Goal: Register for event/course

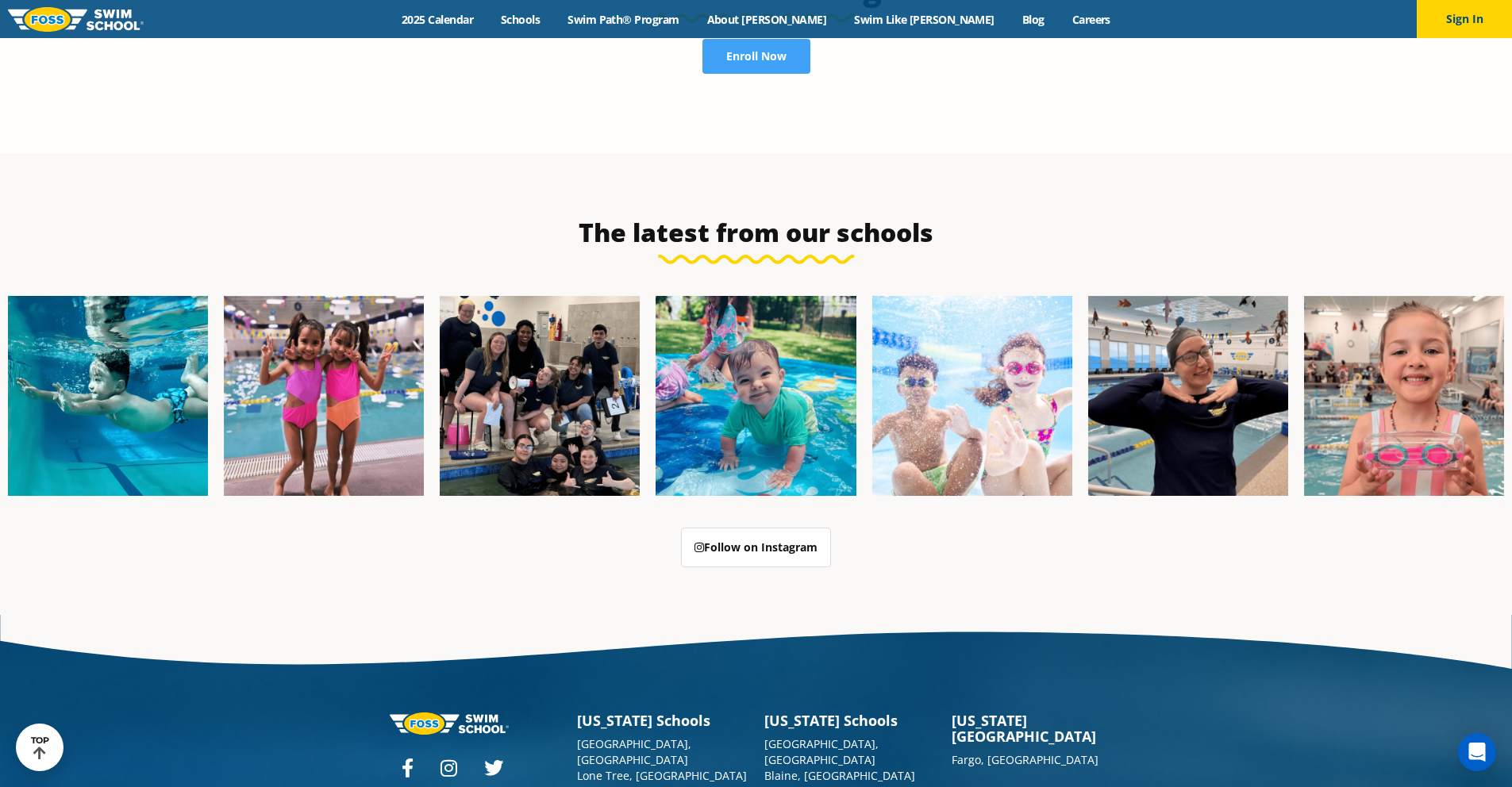
scroll to position [3684, 0]
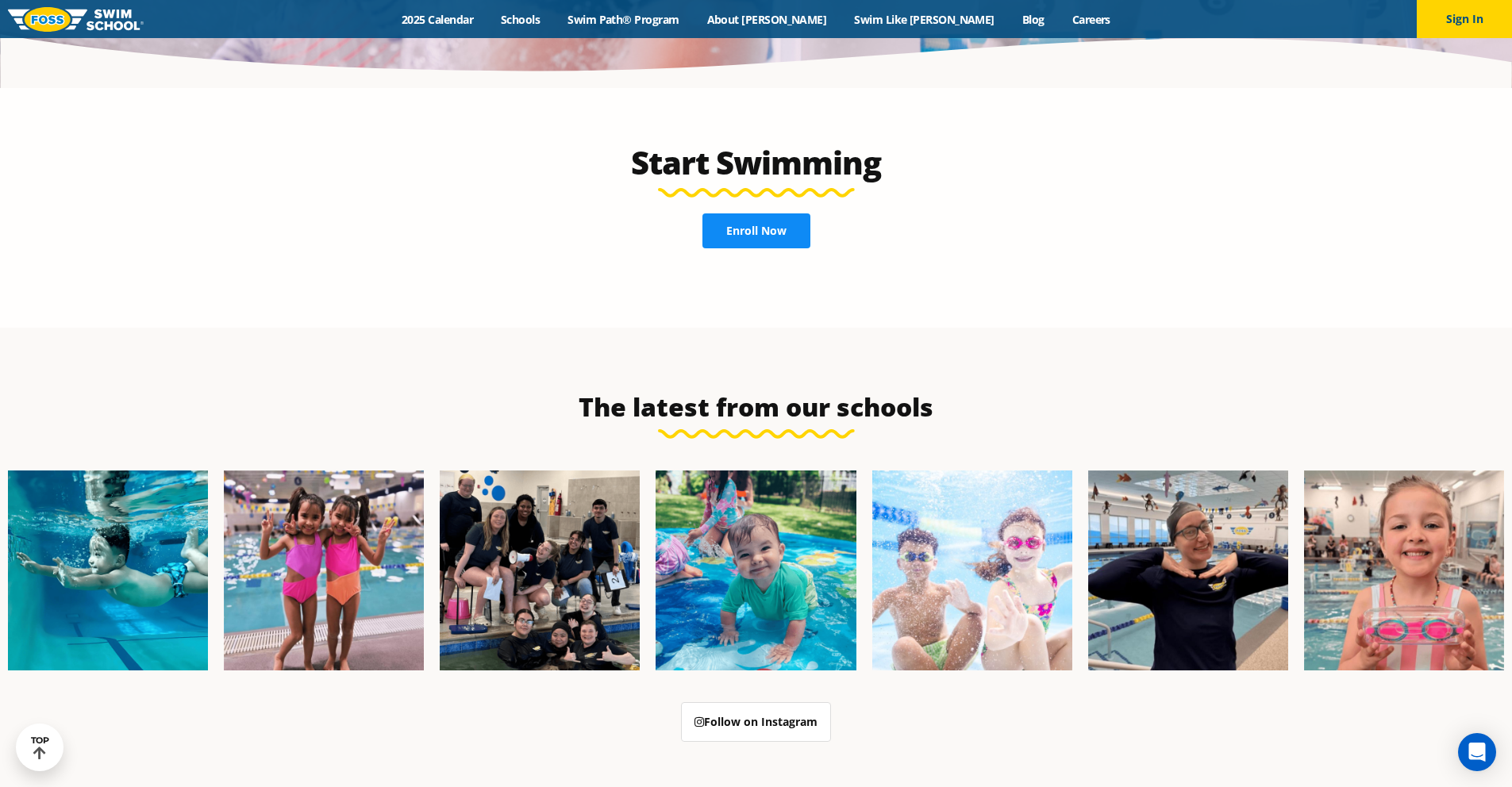
click at [778, 214] on link "Enroll Now" at bounding box center [756, 231] width 108 height 35
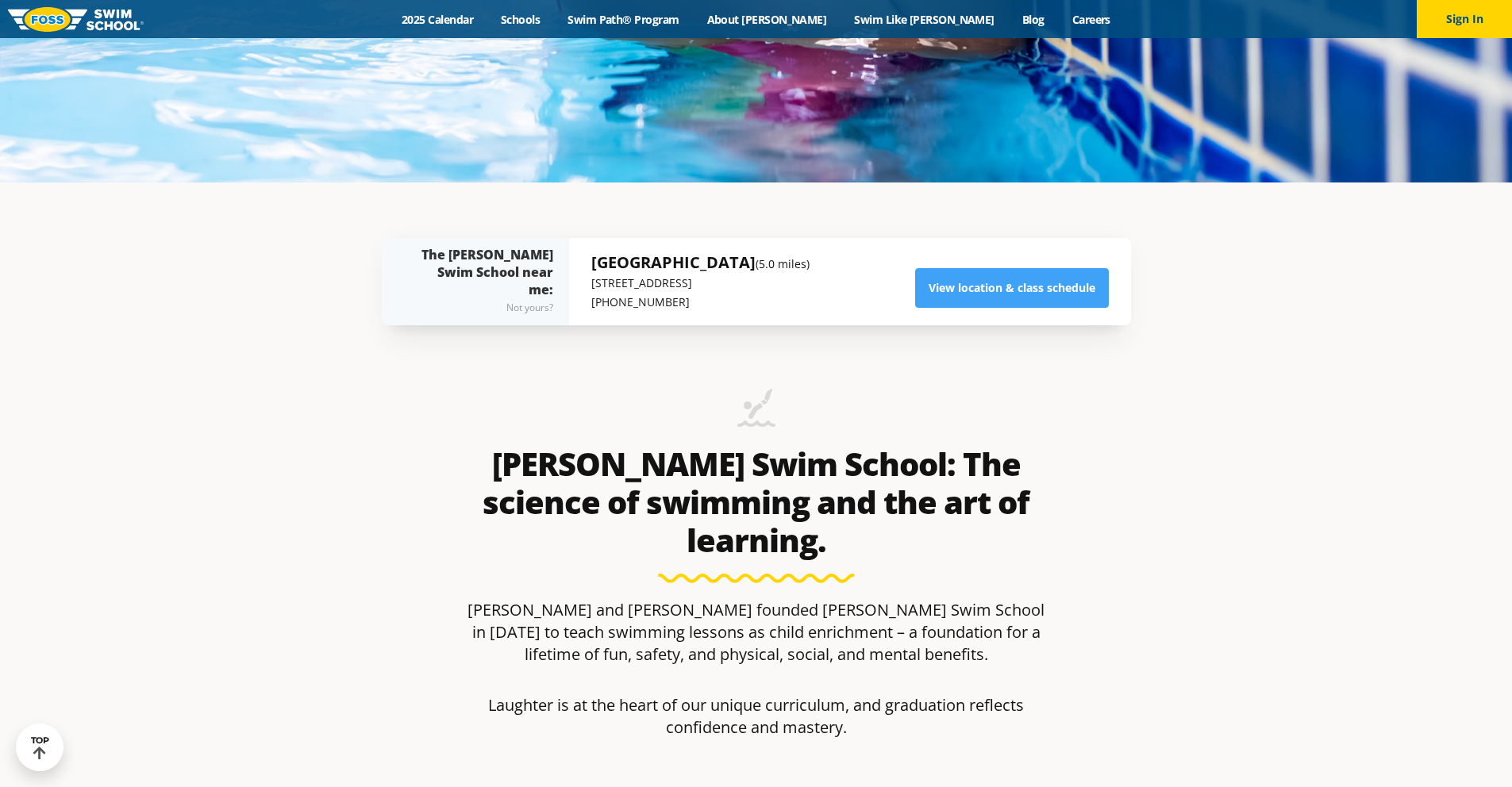
scroll to position [633, 0]
